Goal: Task Accomplishment & Management: Use online tool/utility

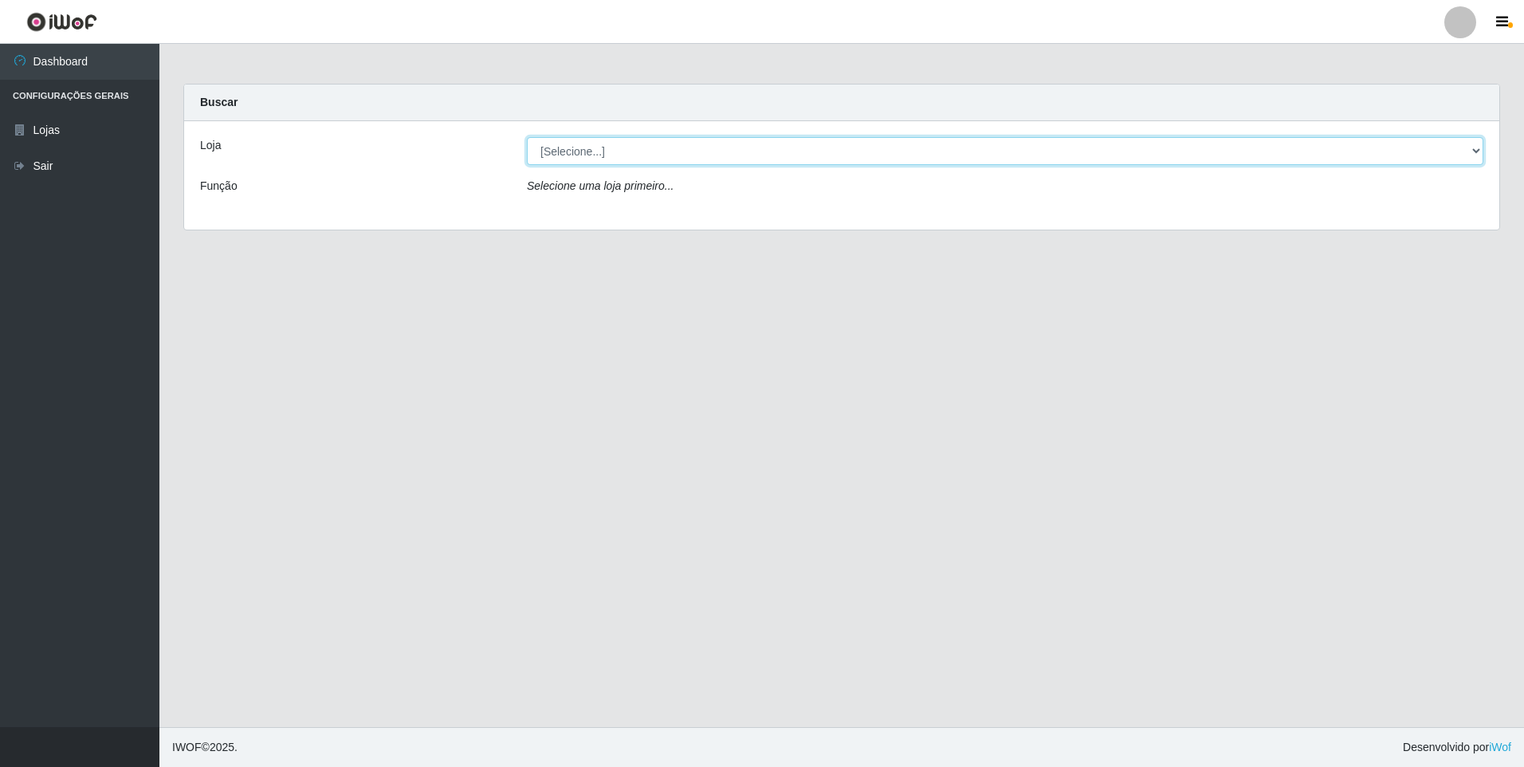
click at [1476, 151] on select "[Selecione...] Extrabom - Loja 01 Centro de Distribuição" at bounding box center [1005, 151] width 957 height 28
select select "435"
click at [527, 137] on select "[Selecione...] Extrabom - Loja 01 Centro de Distribuição" at bounding box center [1005, 151] width 957 height 28
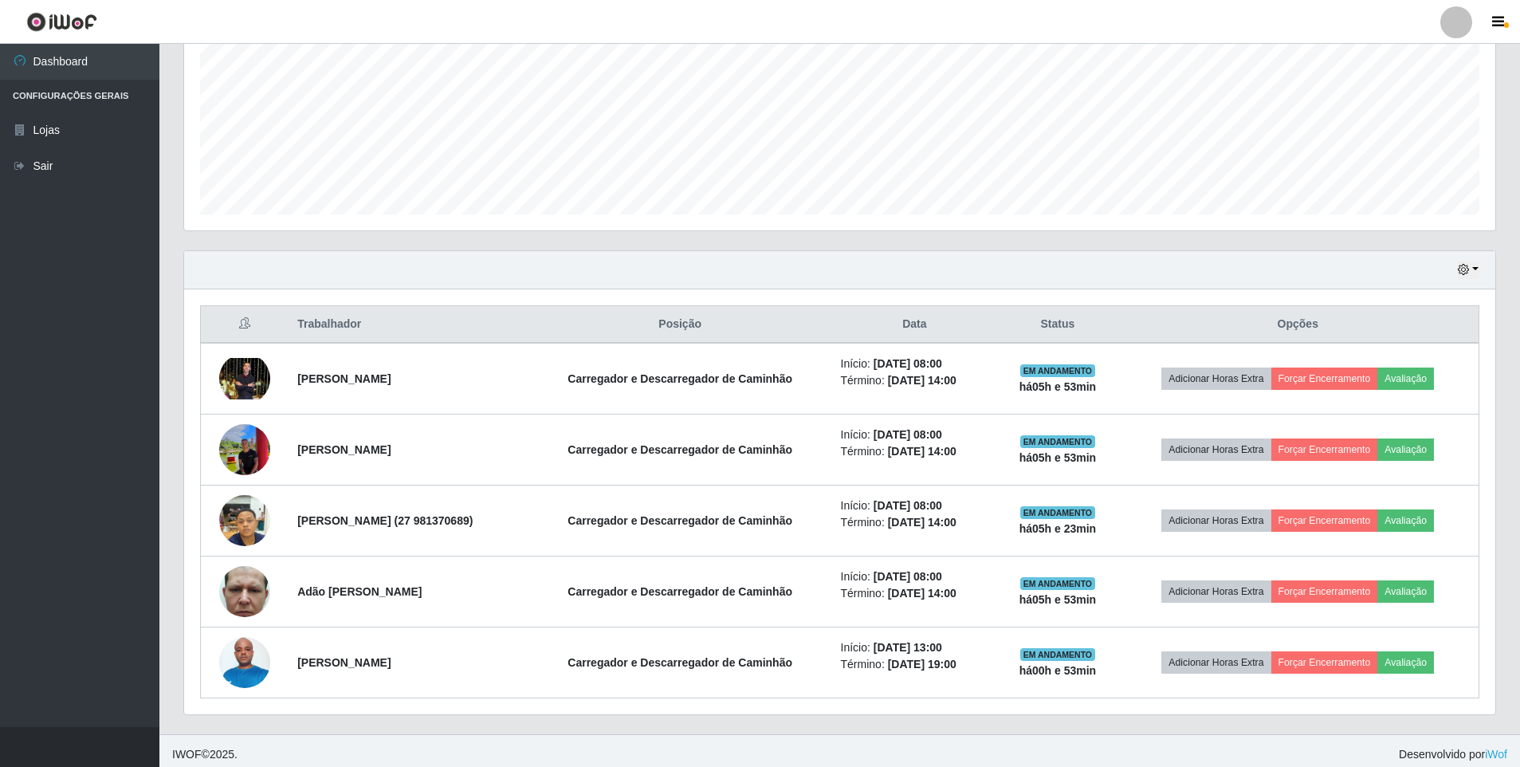
scroll to position [363, 0]
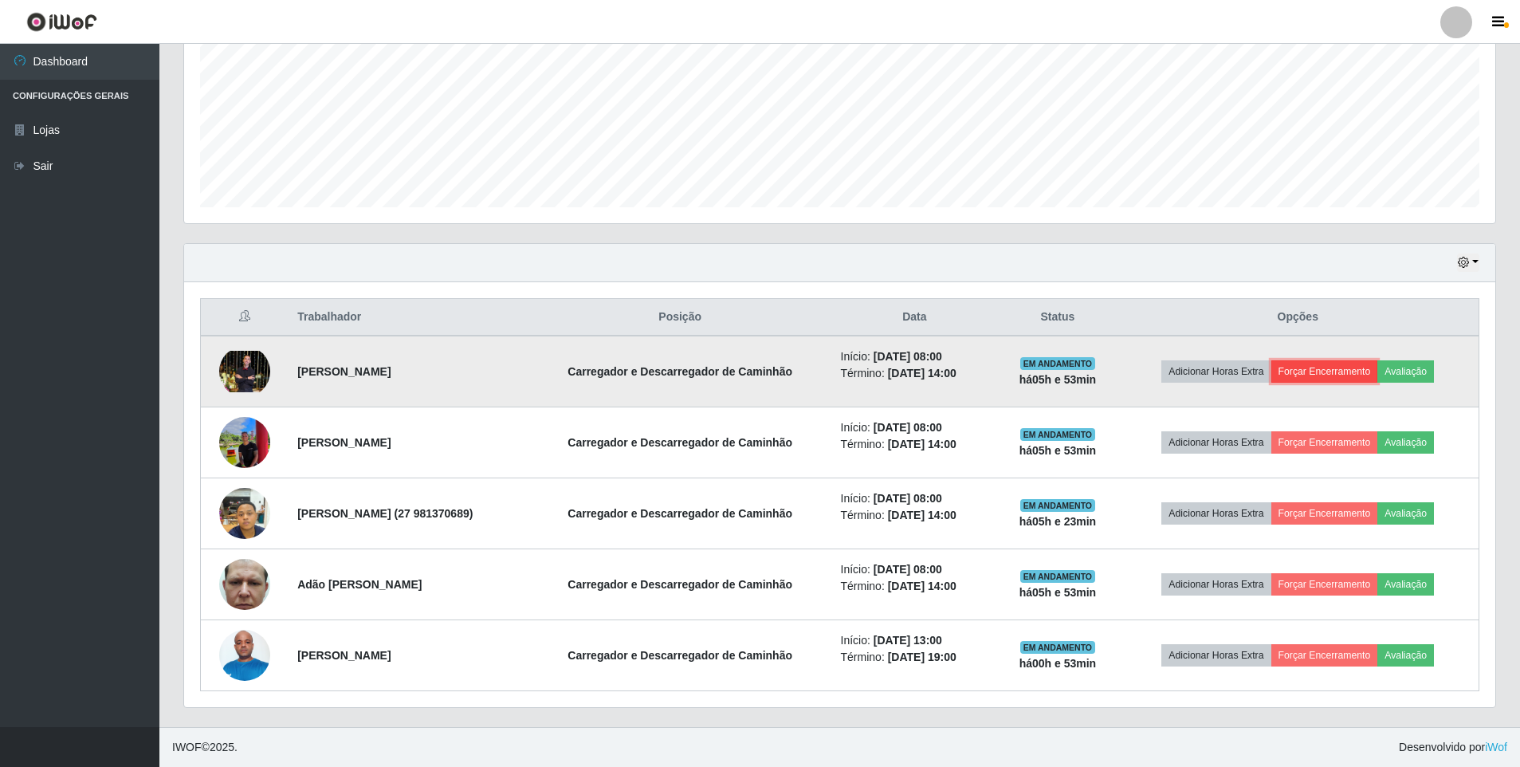
click at [1334, 371] on button "Forçar Encerramento" at bounding box center [1324, 371] width 107 height 22
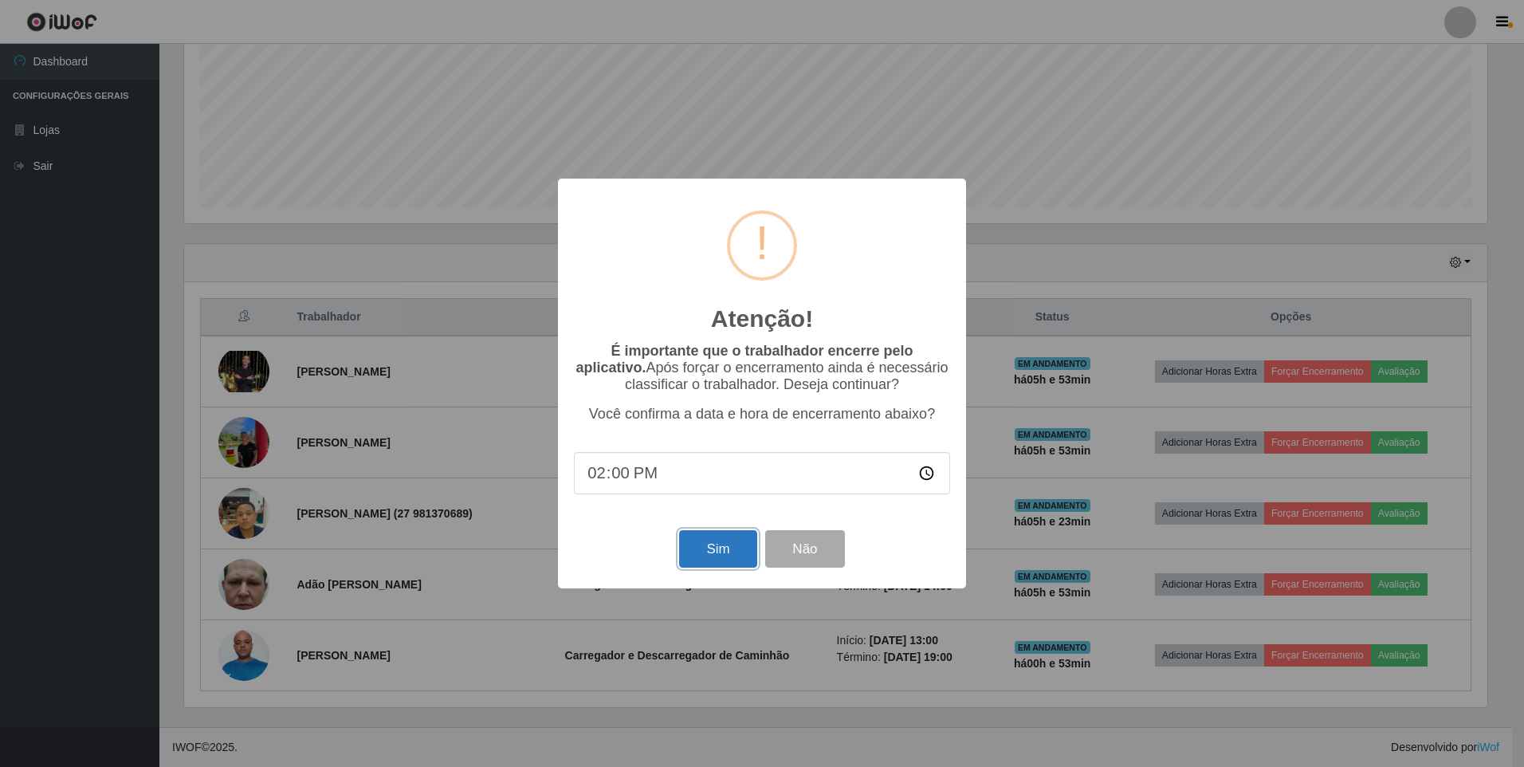
click at [713, 544] on button "Sim" at bounding box center [717, 548] width 77 height 37
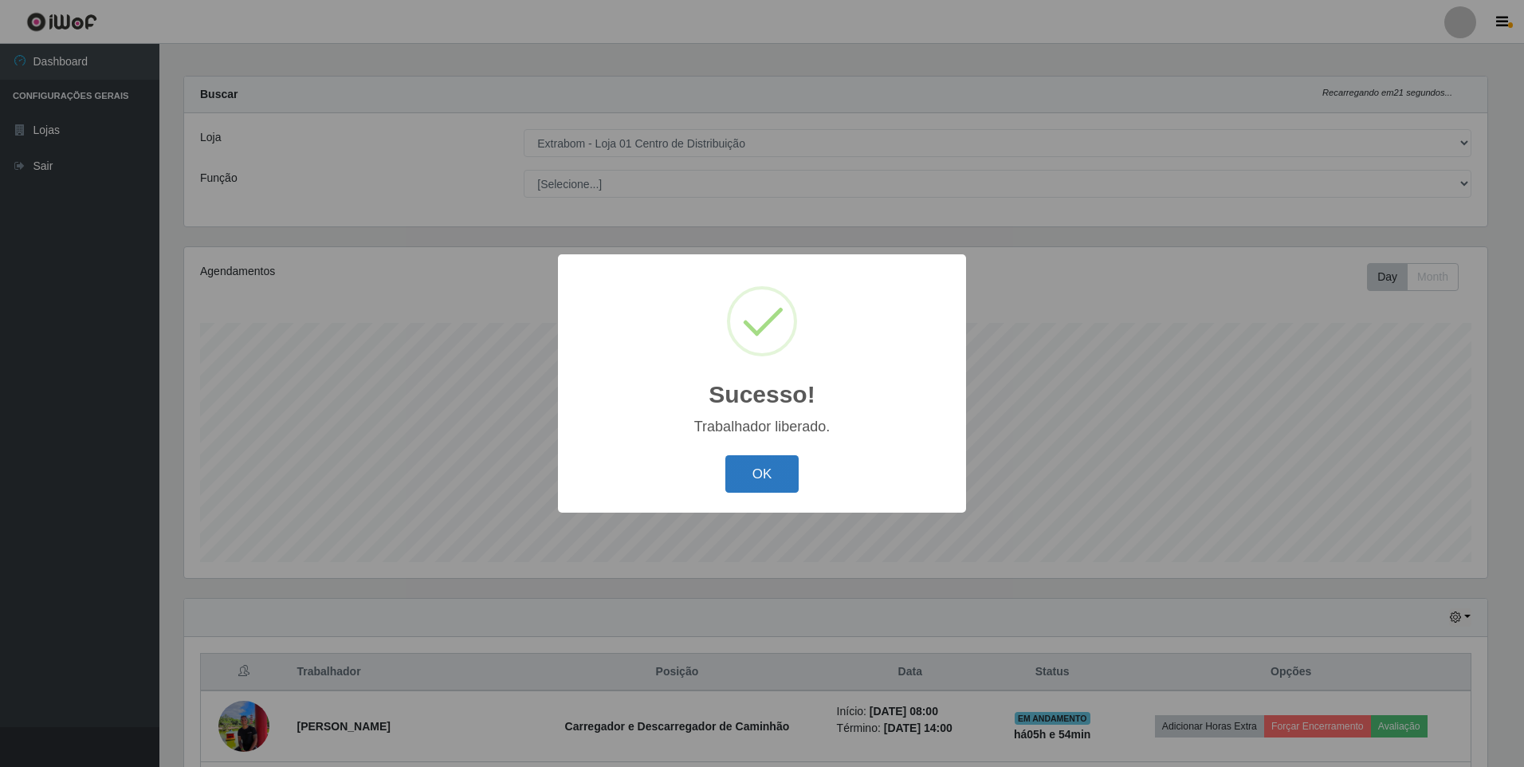
drag, startPoint x: 789, startPoint y: 469, endPoint x: 765, endPoint y: 477, distance: 25.2
click at [787, 476] on button "OK" at bounding box center [762, 473] width 74 height 37
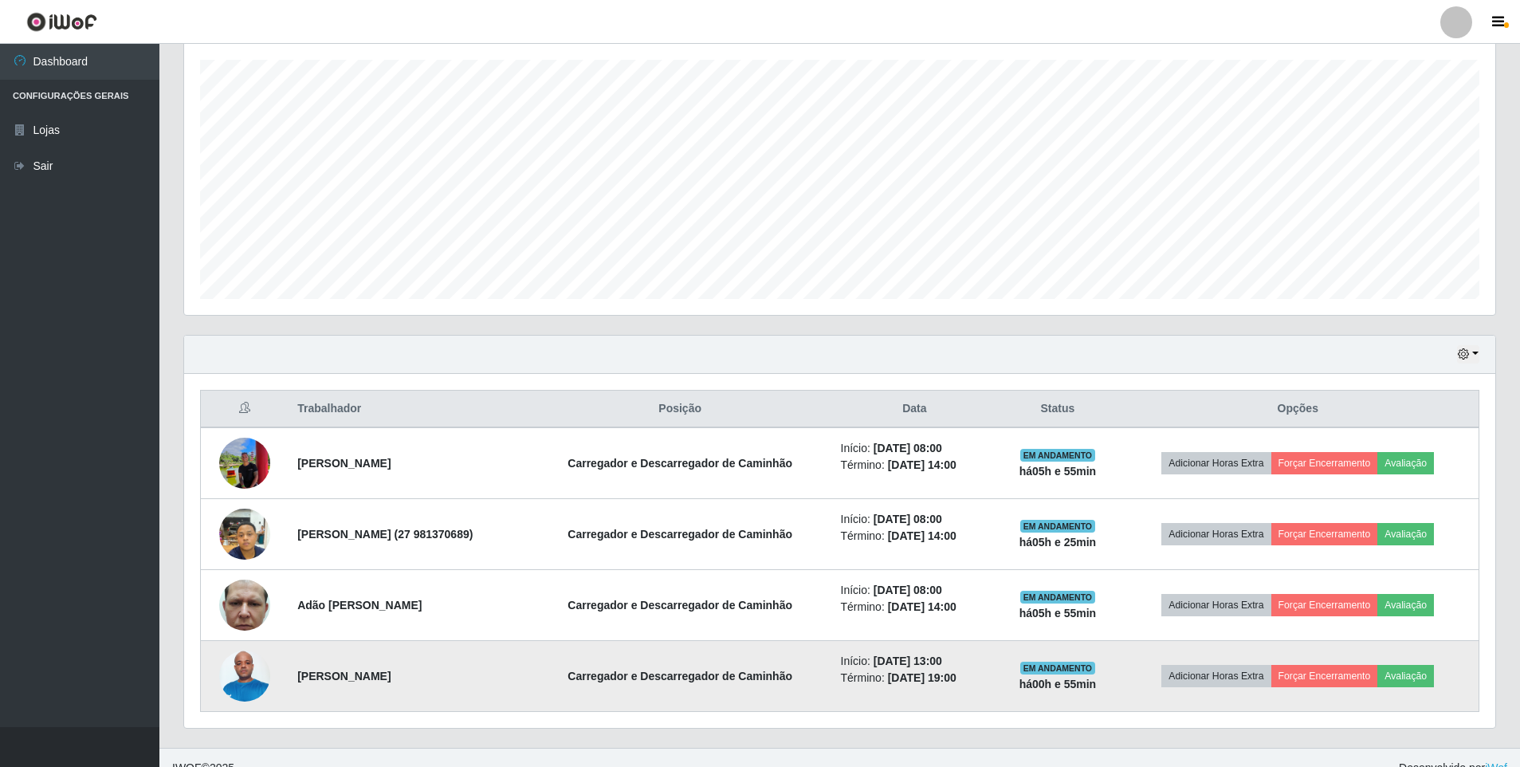
scroll to position [292, 0]
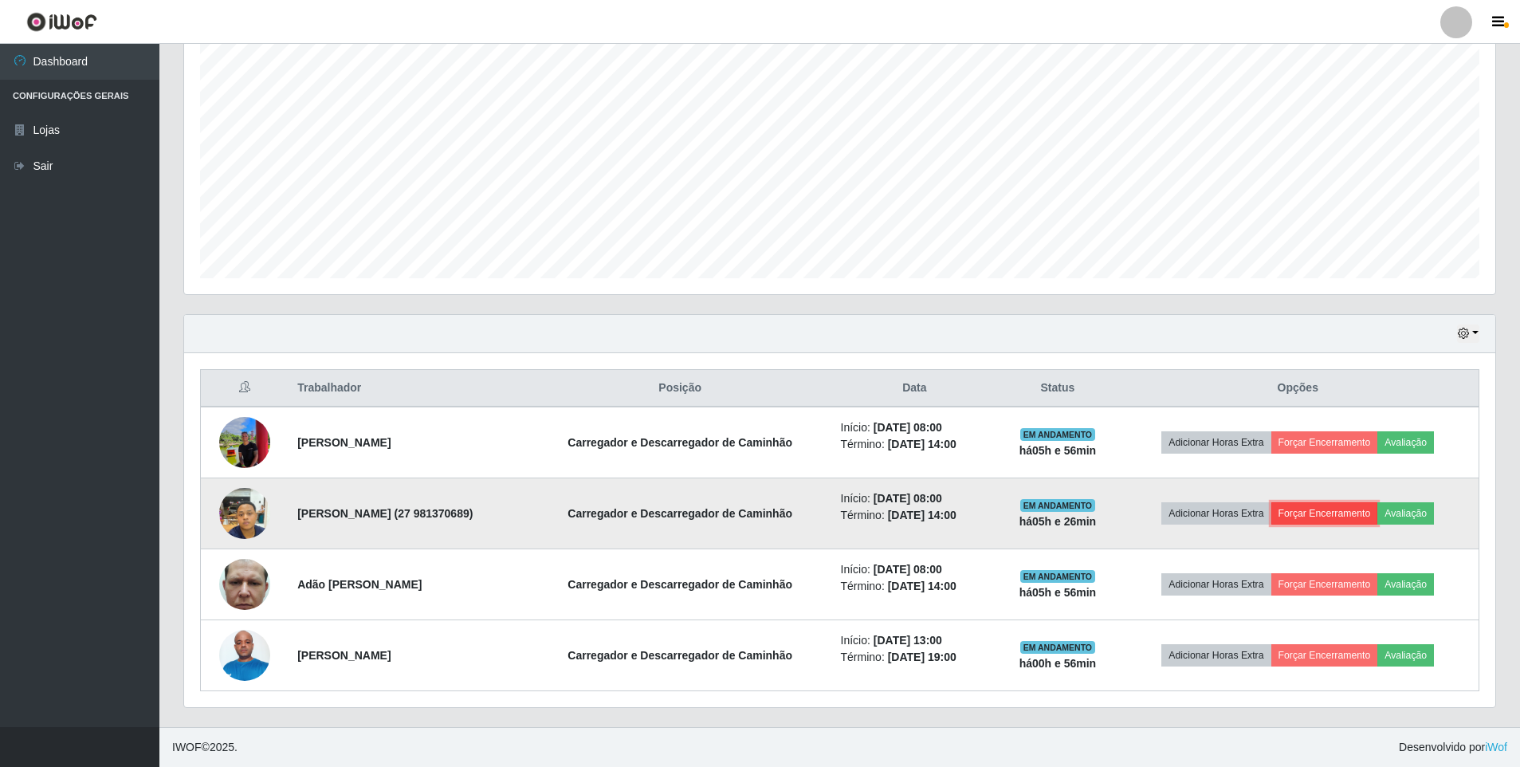
click at [1346, 512] on button "Forçar Encerramento" at bounding box center [1324, 513] width 107 height 22
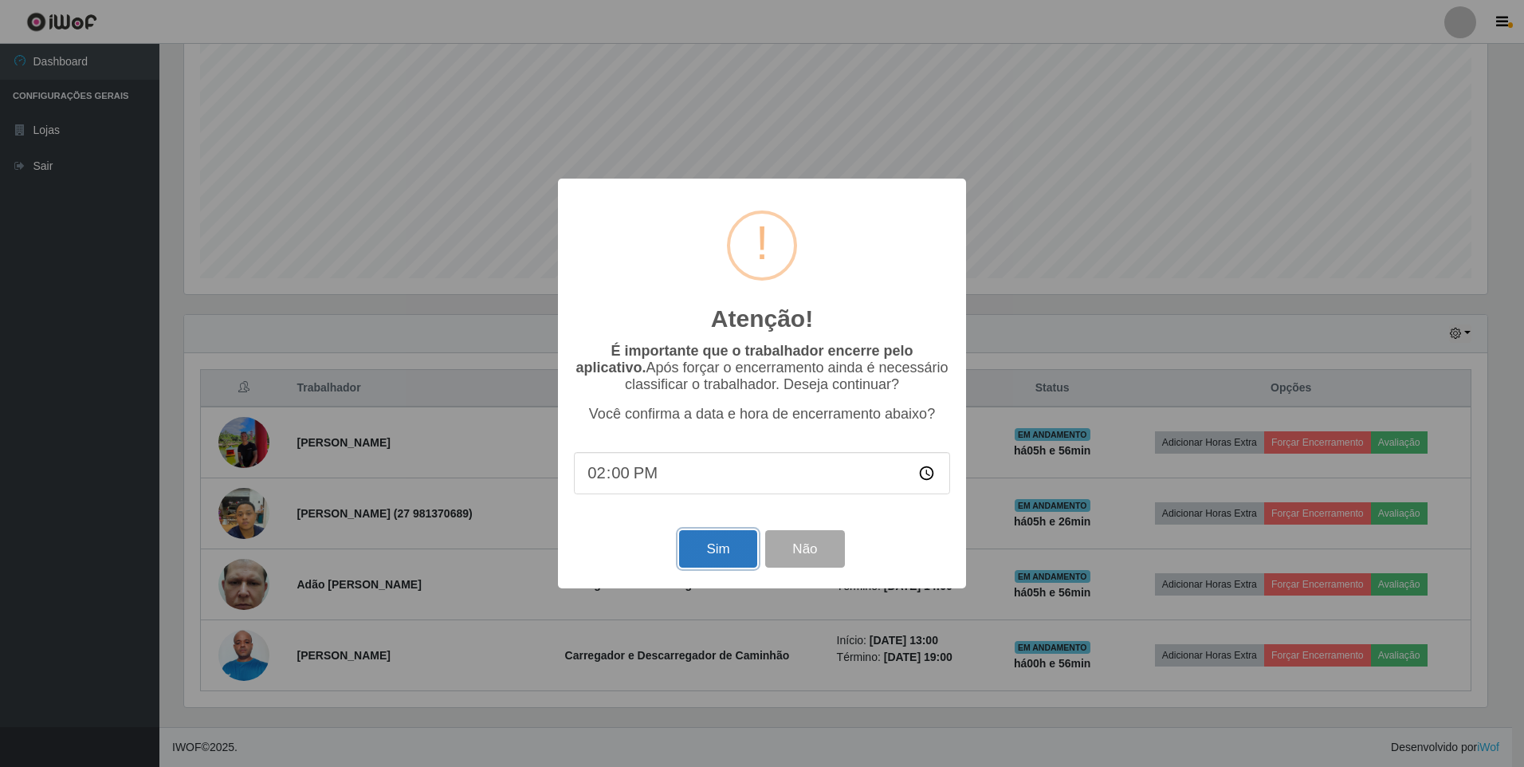
click at [721, 550] on button "Sim" at bounding box center [717, 548] width 77 height 37
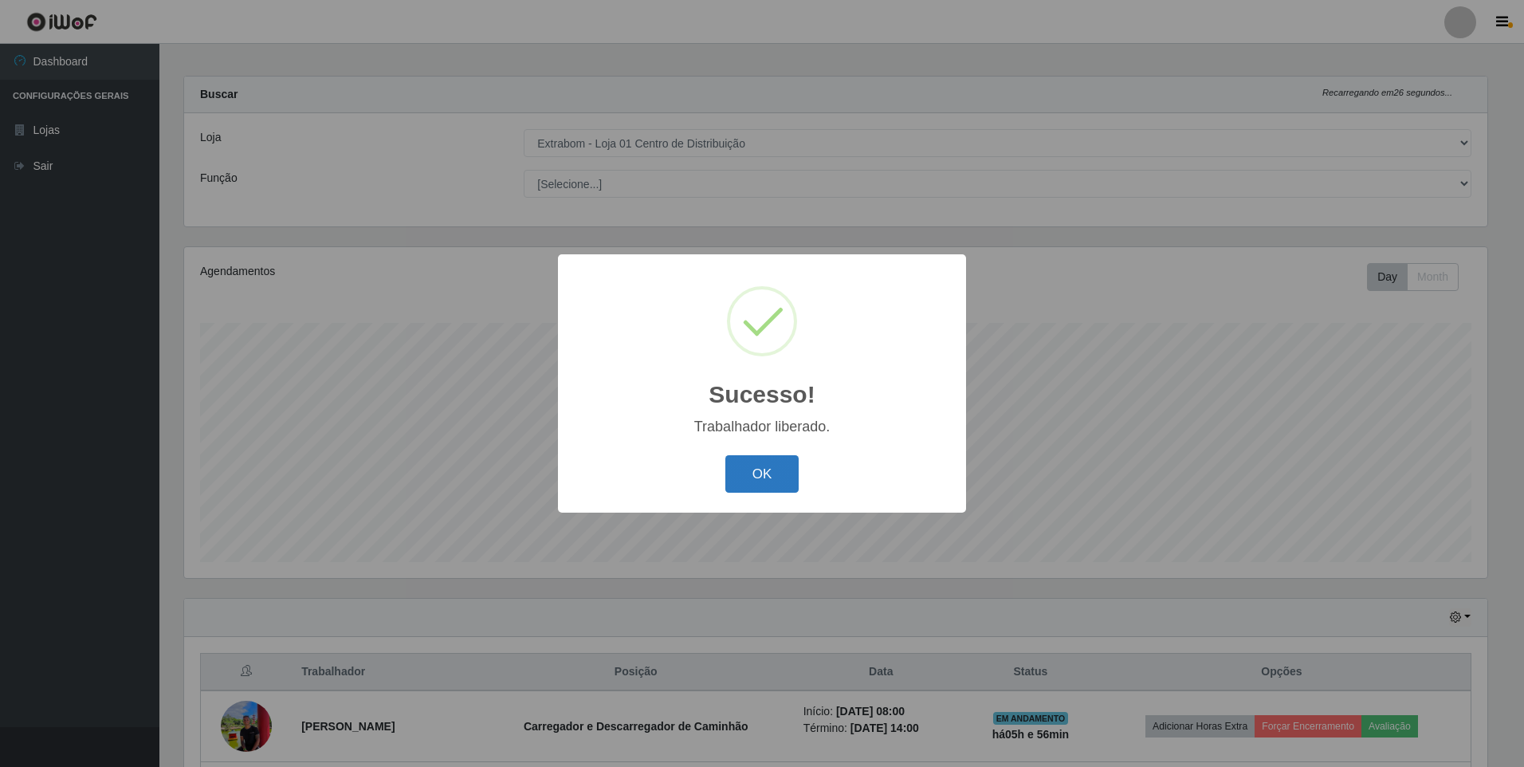
click at [743, 473] on button "OK" at bounding box center [762, 473] width 74 height 37
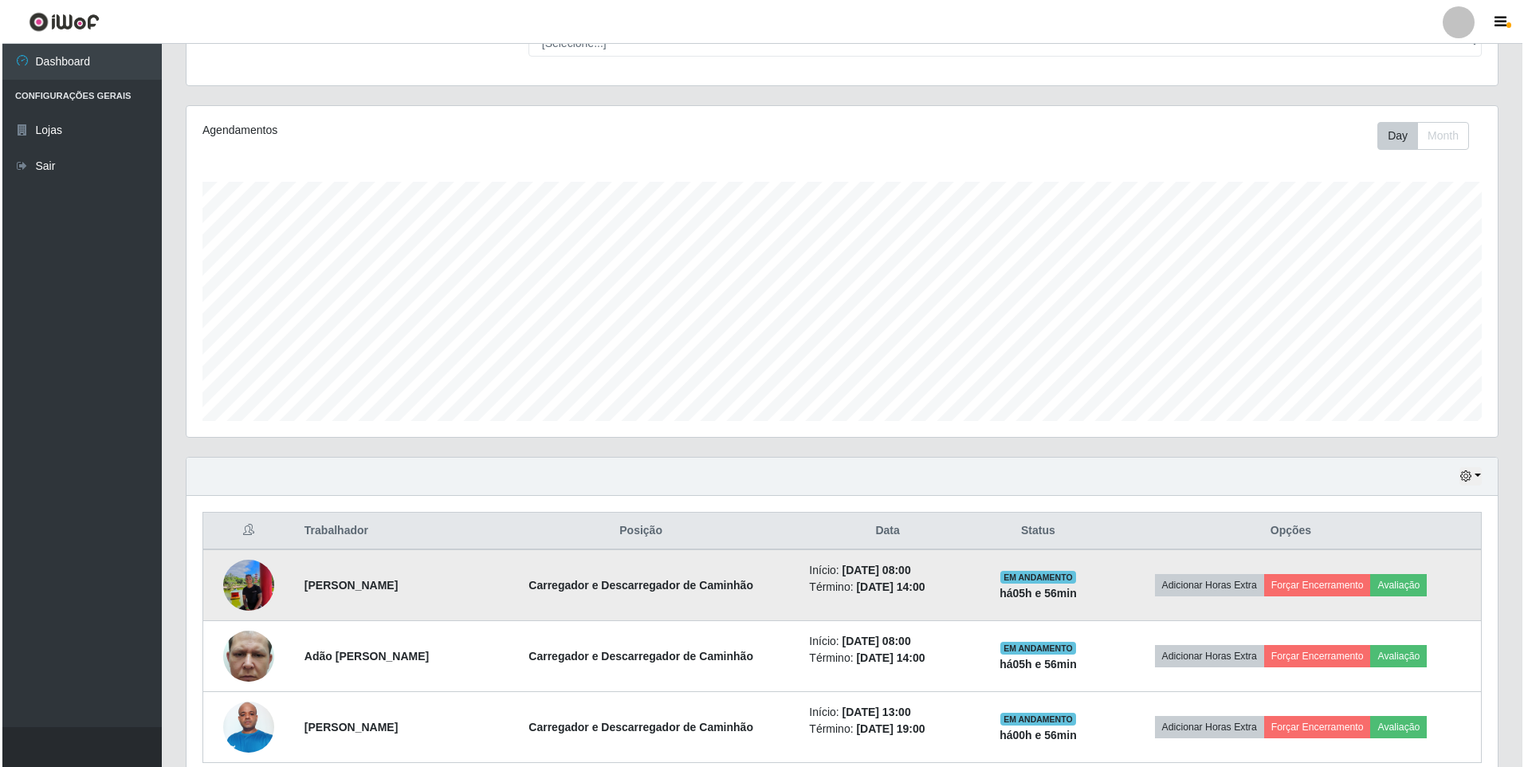
scroll to position [221, 0]
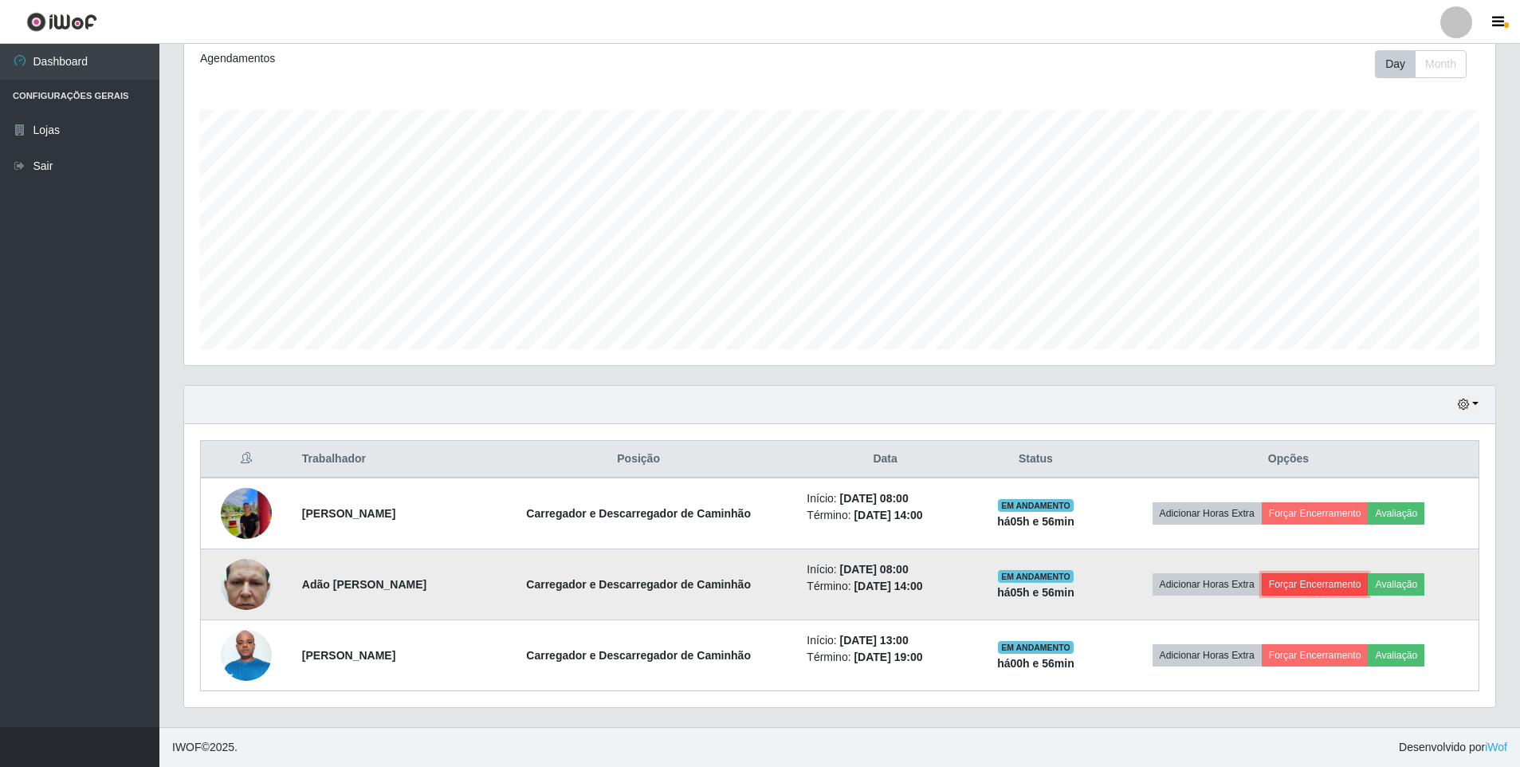
click at [1312, 588] on button "Forçar Encerramento" at bounding box center [1315, 584] width 107 height 22
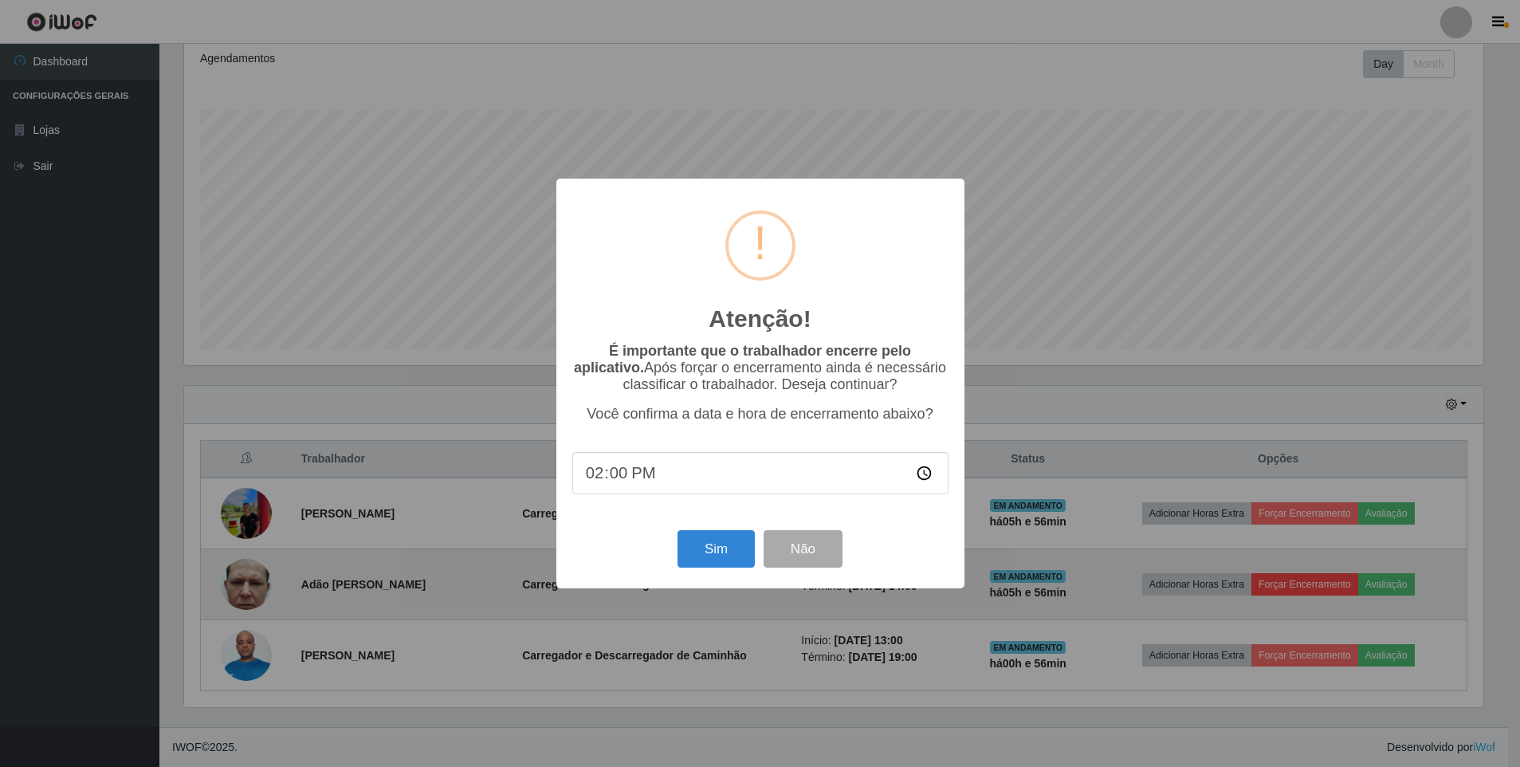
scroll to position [331, 1303]
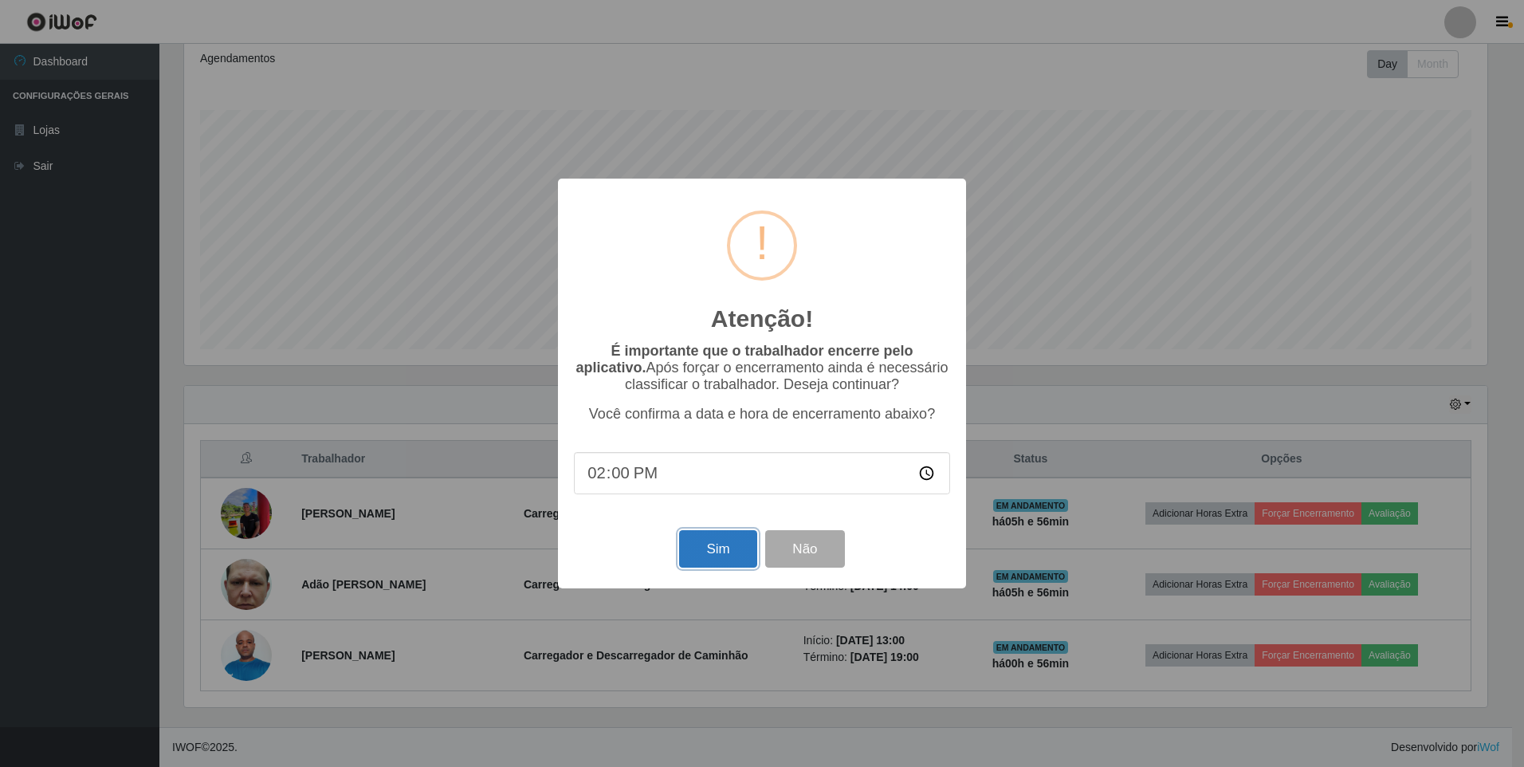
click at [720, 564] on button "Sim" at bounding box center [717, 548] width 77 height 37
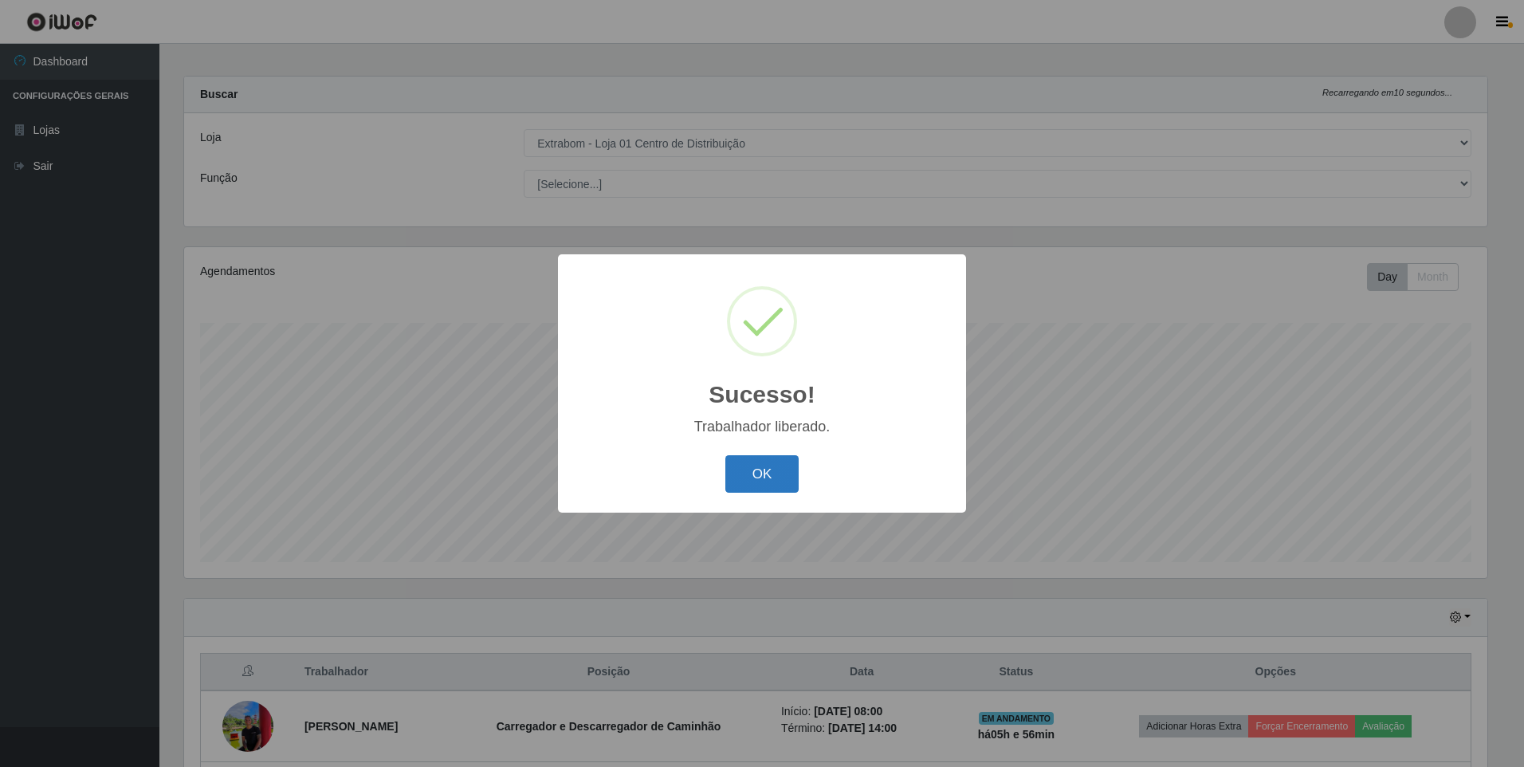
click at [759, 461] on button "OK" at bounding box center [762, 473] width 74 height 37
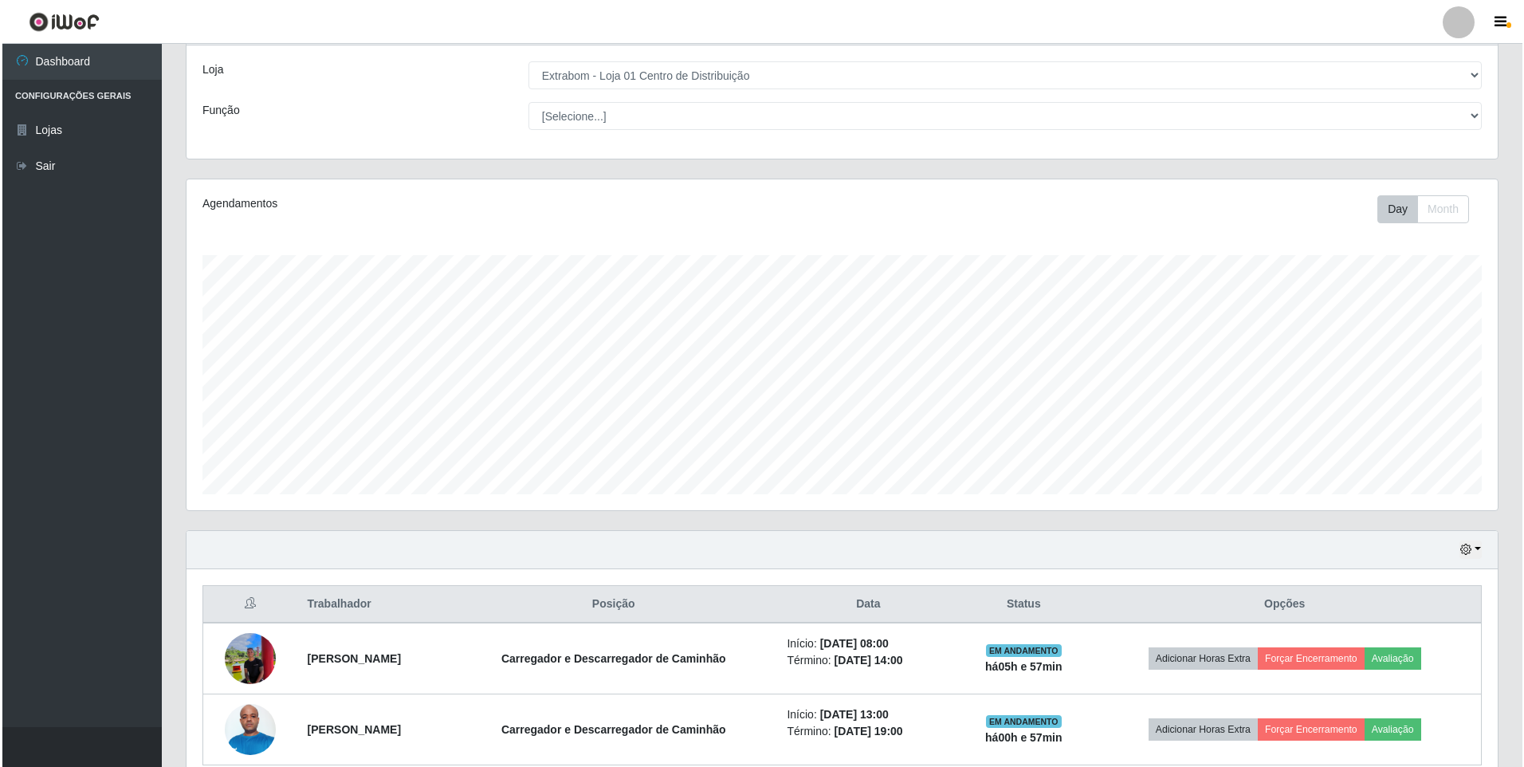
scroll to position [150, 0]
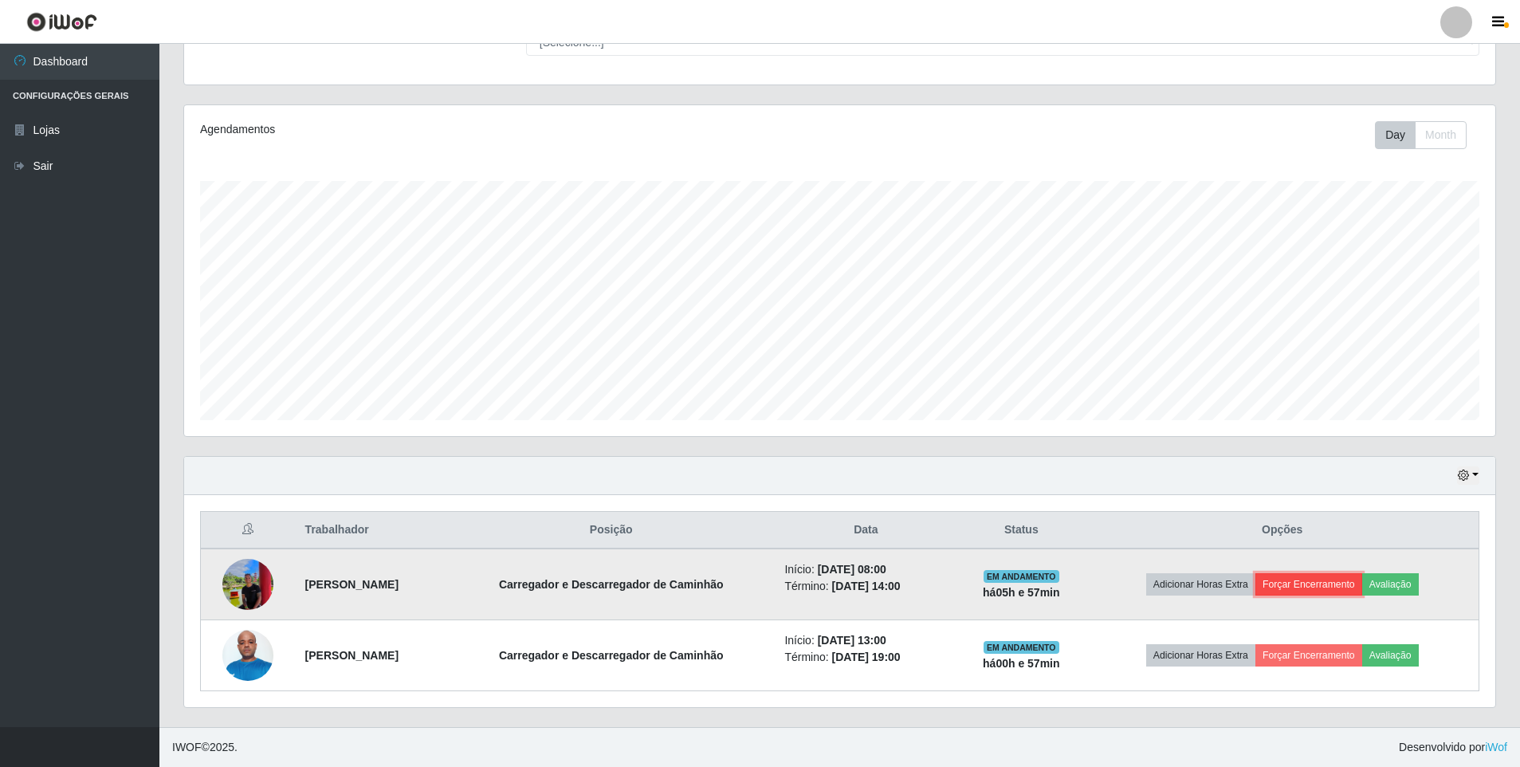
click at [1330, 584] on button "Forçar Encerramento" at bounding box center [1308, 584] width 107 height 22
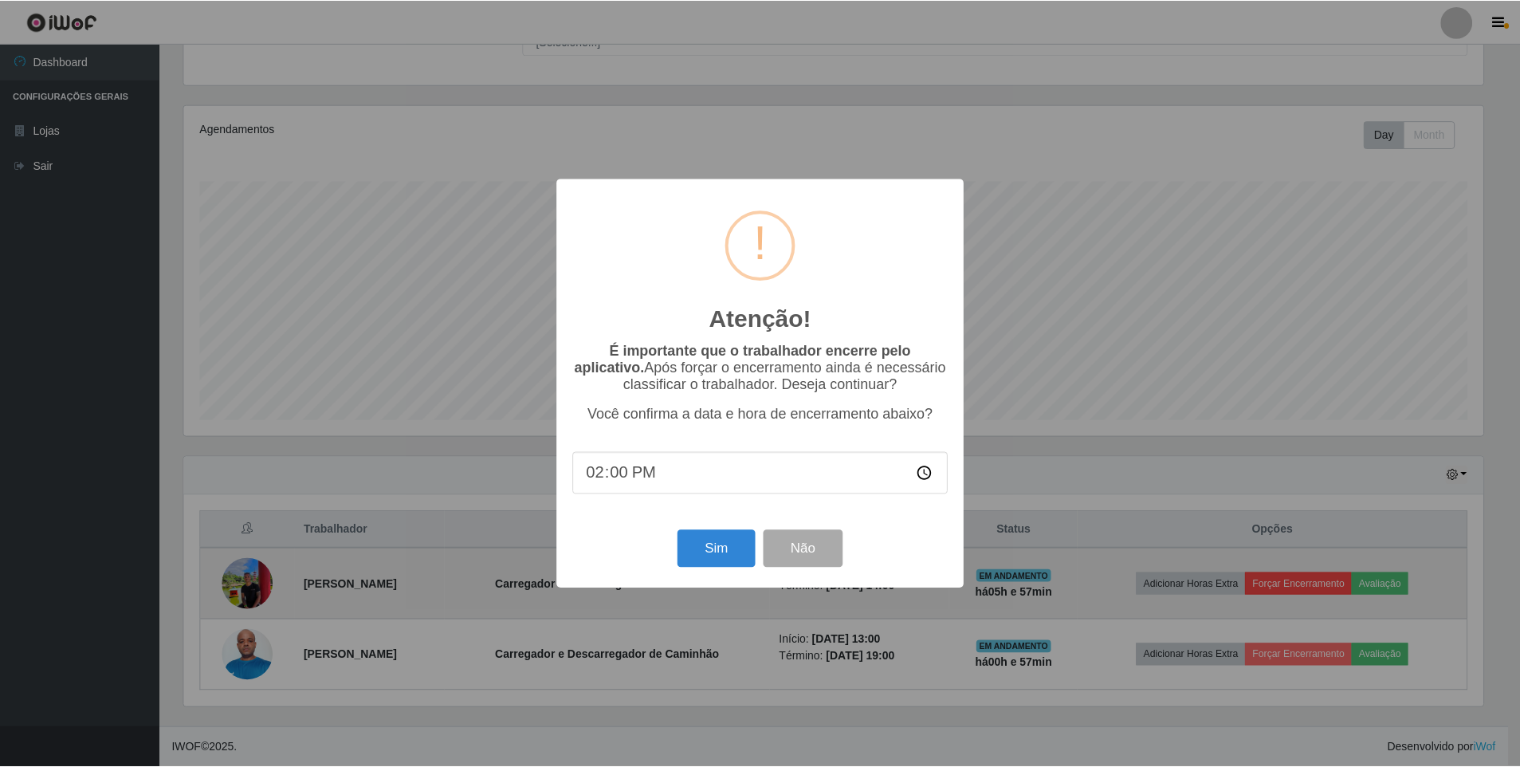
scroll to position [331, 1303]
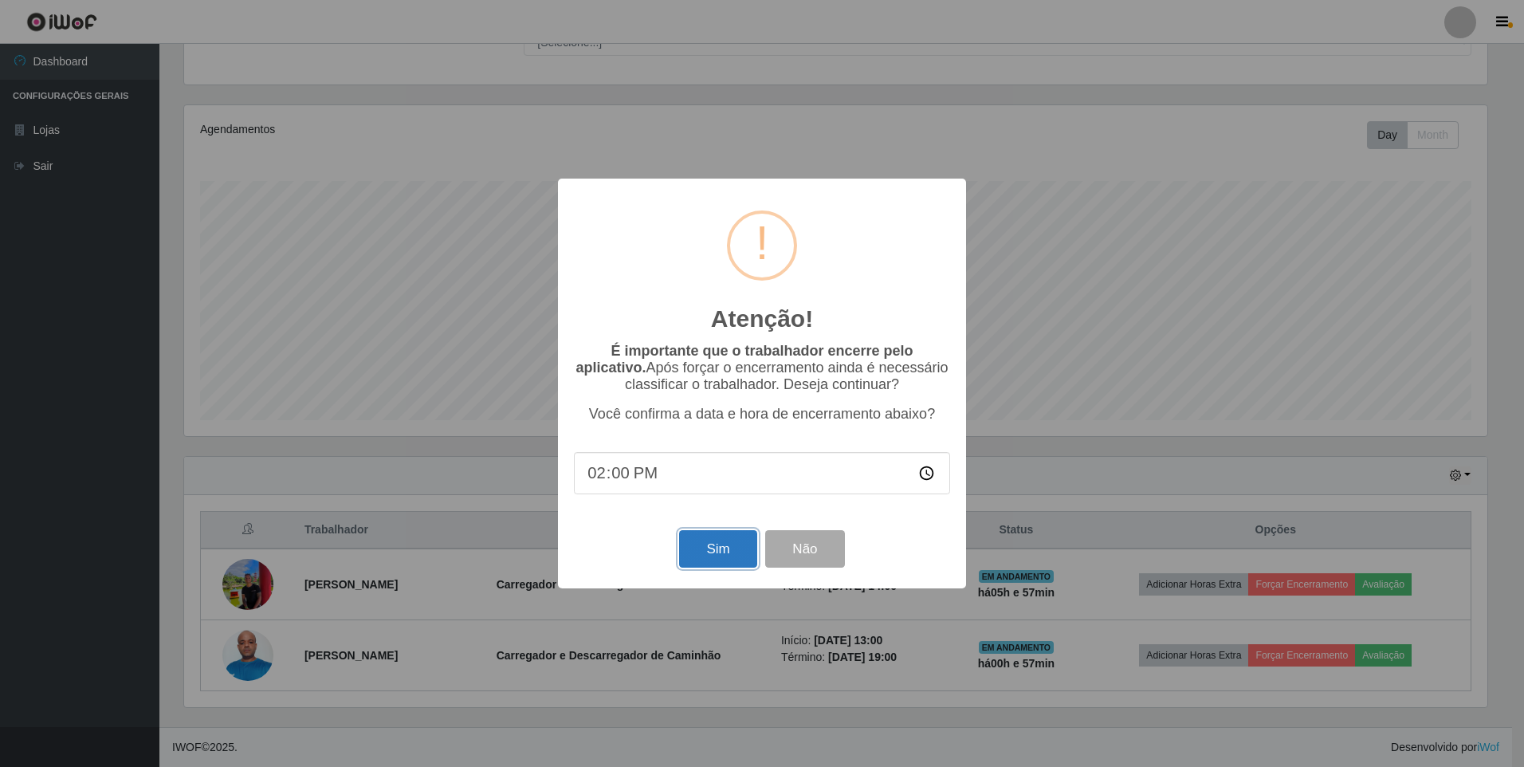
click at [721, 557] on button "Sim" at bounding box center [717, 548] width 77 height 37
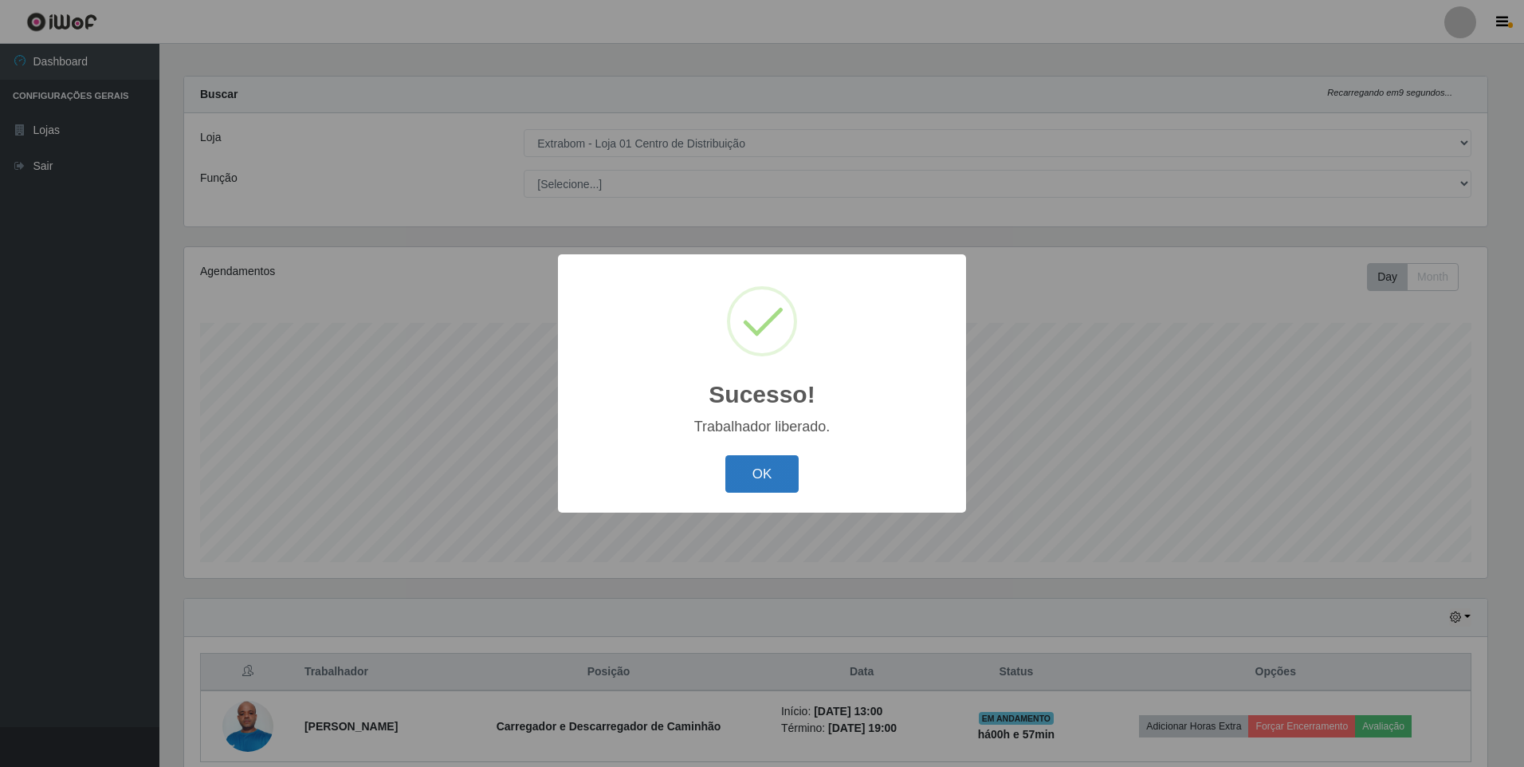
click at [768, 472] on button "OK" at bounding box center [762, 473] width 74 height 37
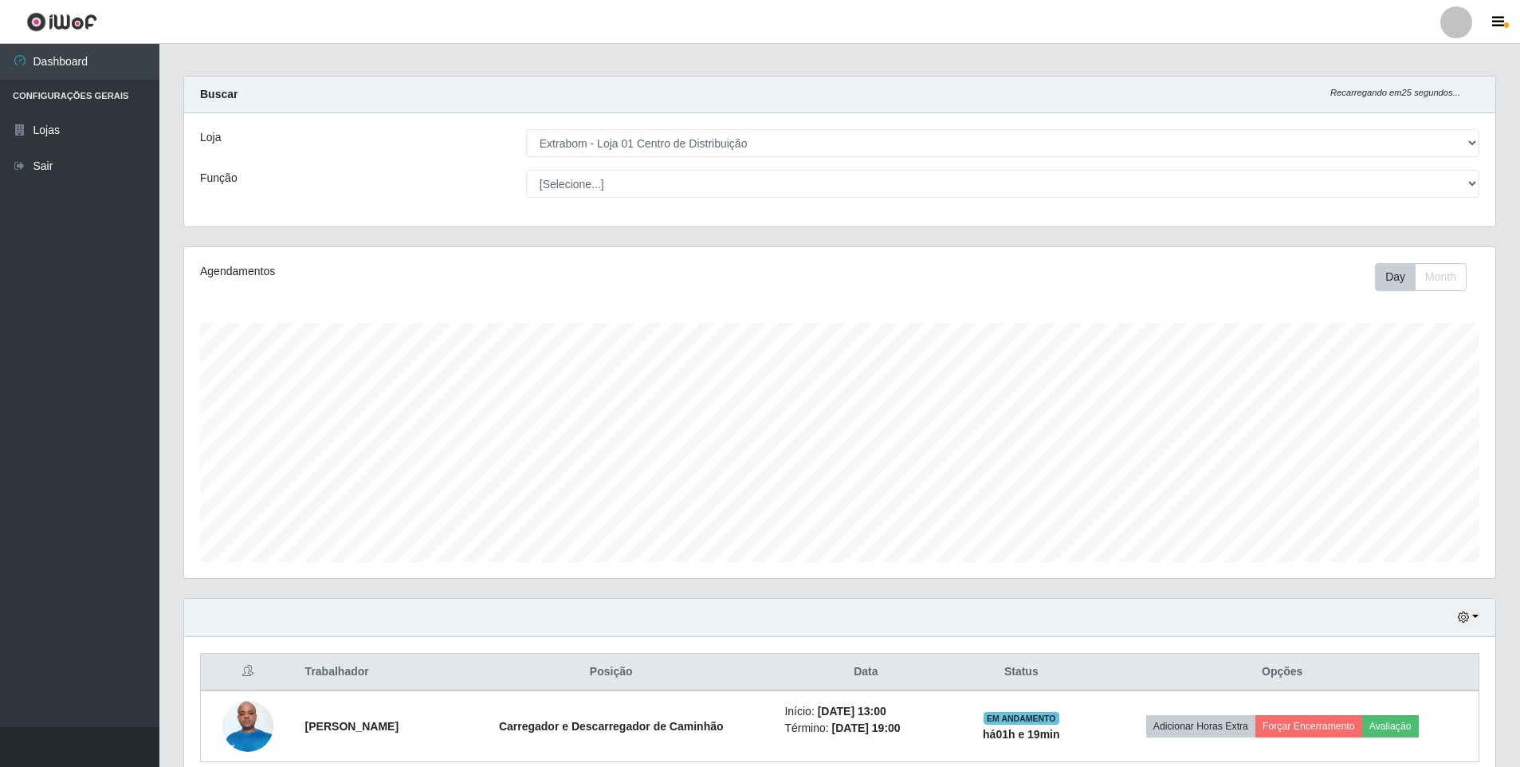
scroll to position [79, 0]
